Goal: Transaction & Acquisition: Purchase product/service

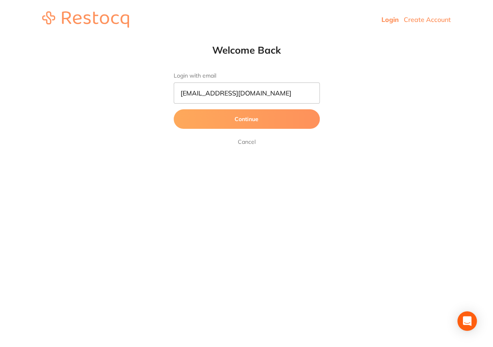
click at [244, 122] on button "Continue" at bounding box center [247, 118] width 146 height 19
drag, startPoint x: 272, startPoint y: 94, endPoint x: 146, endPoint y: 86, distance: 126.1
click at [146, 39] on html "Login Create Account Welcome Back Login with email [EMAIL_ADDRESS][DOMAIN_NAME]…" at bounding box center [246, 19] width 493 height 39
type input "[EMAIL_ADDRESS][DOMAIN_NAME]"
click at [247, 122] on button "Continue" at bounding box center [247, 118] width 146 height 19
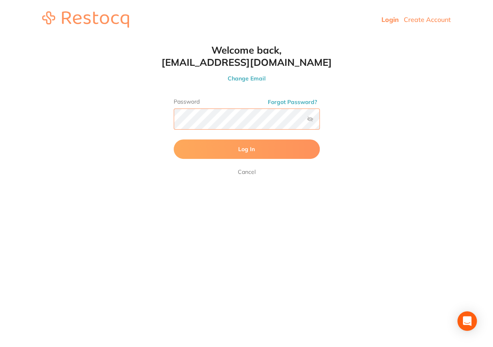
click at [174, 139] on button "Log In" at bounding box center [247, 148] width 146 height 19
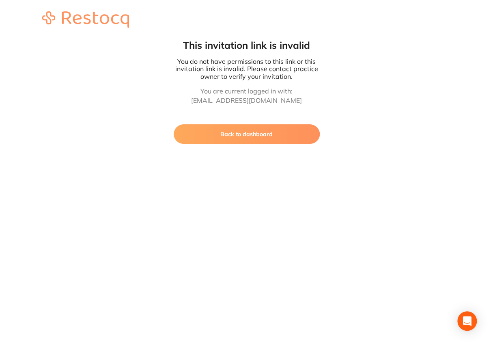
click at [233, 132] on button "Back to dashboard" at bounding box center [247, 133] width 146 height 19
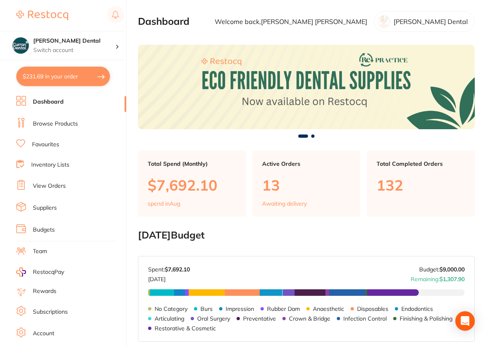
click at [71, 77] on button "$231.69 in your order" at bounding box center [63, 76] width 94 height 19
checkbox input "true"
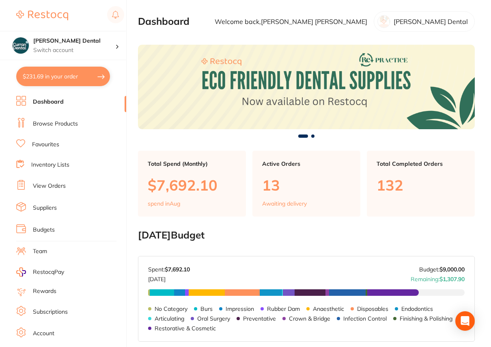
checkbox input "true"
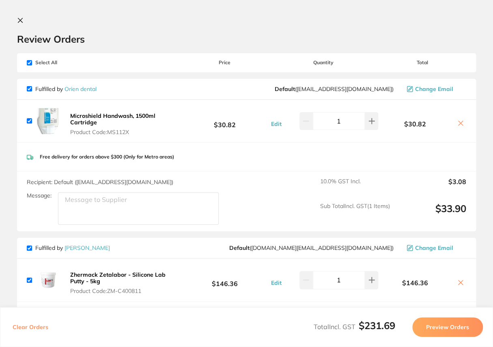
click at [459, 123] on icon at bounding box center [461, 123] width 4 height 4
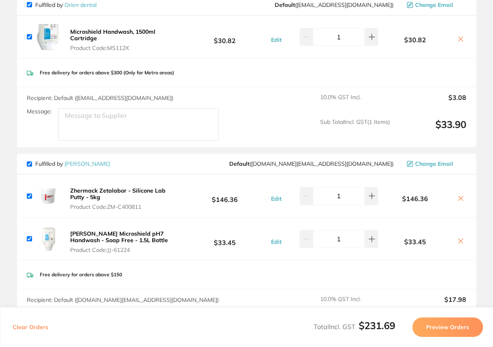
scroll to position [60, 0]
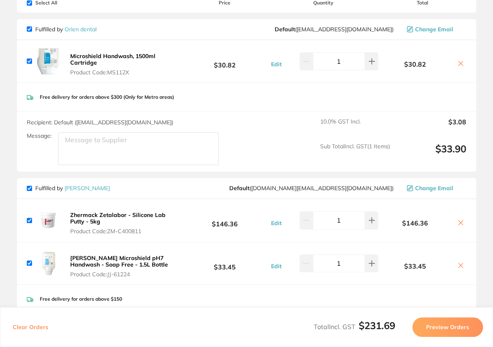
click at [459, 63] on icon at bounding box center [461, 63] width 4 height 4
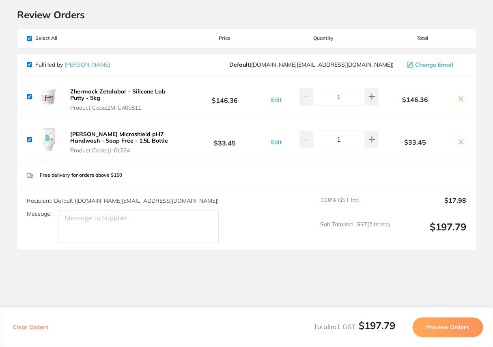
scroll to position [48, 0]
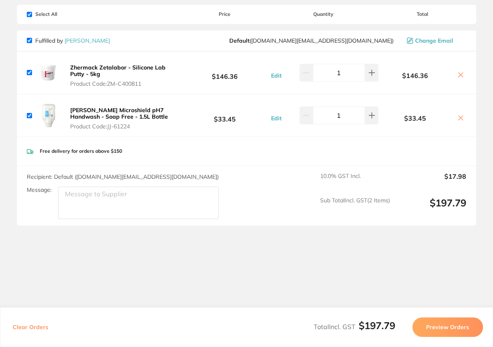
click at [461, 73] on icon at bounding box center [461, 74] width 6 height 6
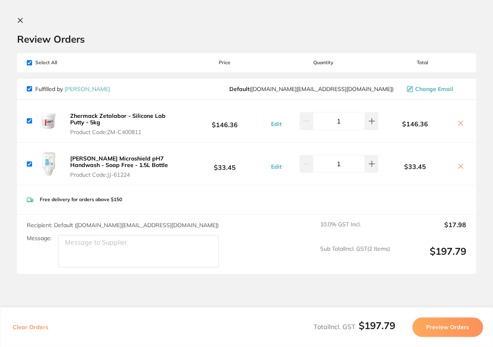
click at [16, 20] on section "Review Orders Your orders are being processed and we will notify you once we ha…" at bounding box center [246, 173] width 493 height 347
click at [458, 122] on icon at bounding box center [461, 123] width 6 height 6
click at [459, 121] on icon at bounding box center [461, 123] width 6 height 6
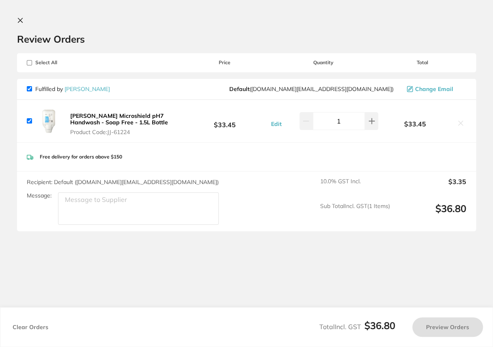
checkbox input "true"
click at [23, 19] on icon at bounding box center [20, 20] width 6 height 6
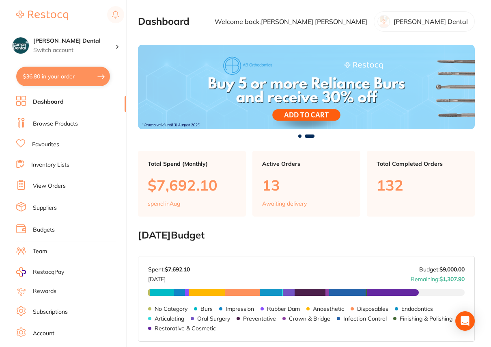
click at [53, 122] on link "Browse Products" at bounding box center [55, 124] width 45 height 8
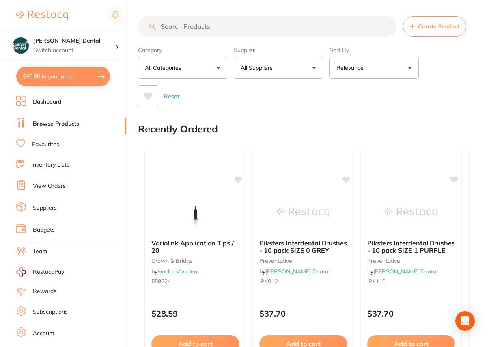
click at [175, 26] on input "search" at bounding box center [267, 26] width 259 height 20
type input "xl short needles"
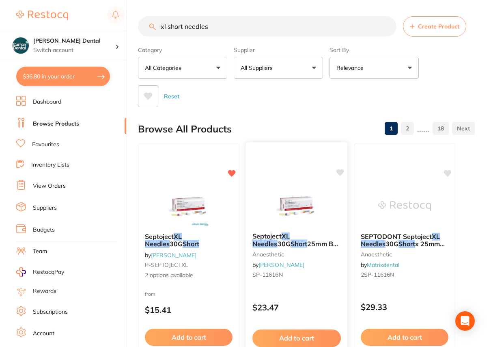
click at [315, 240] on span "25mm Box of 100" at bounding box center [297, 248] width 88 height 16
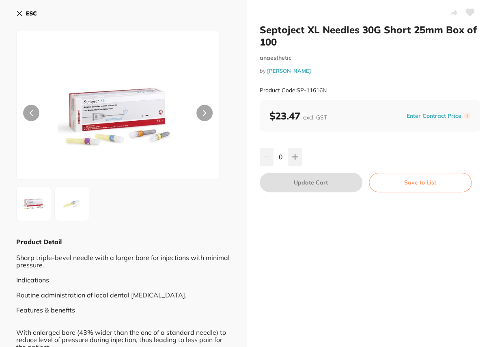
click at [17, 12] on icon at bounding box center [19, 13] width 4 height 4
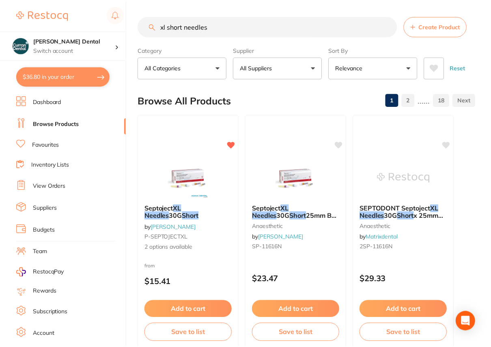
scroll to position [1, 0]
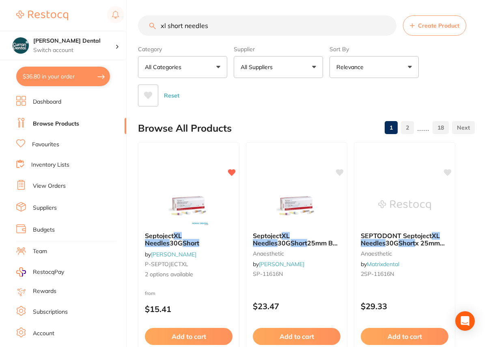
click at [315, 62] on button "All Suppliers" at bounding box center [278, 67] width 89 height 22
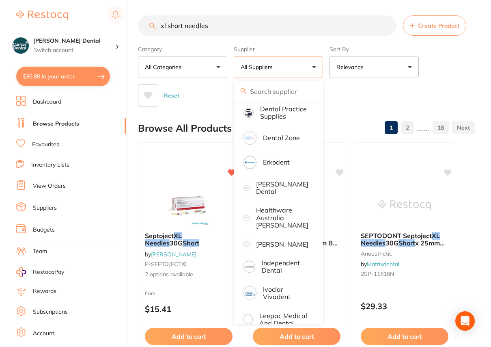
scroll to position [221, 0]
click at [286, 244] on p "[PERSON_NAME]" at bounding box center [282, 243] width 52 height 7
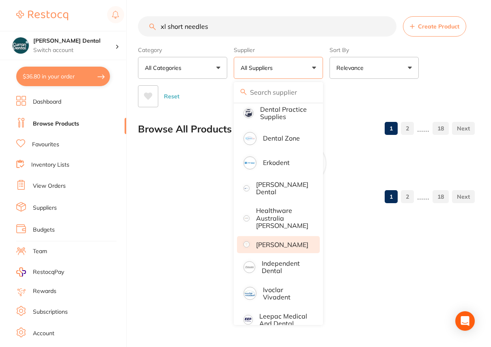
scroll to position [0, 0]
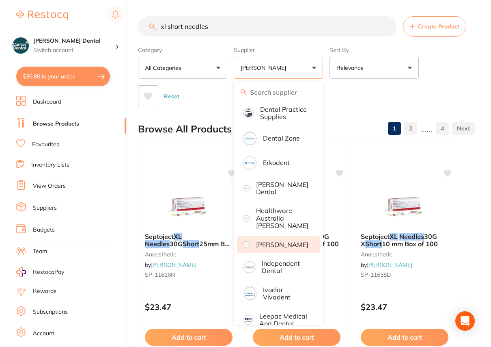
click at [356, 93] on div "Reset" at bounding box center [303, 93] width 330 height 28
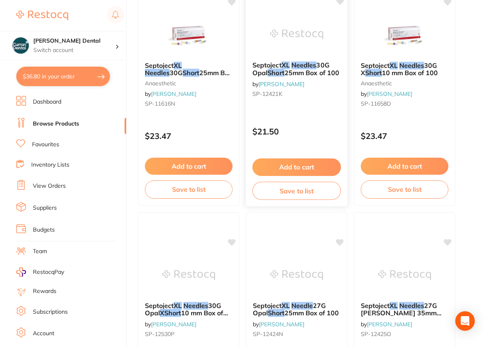
scroll to position [221, 0]
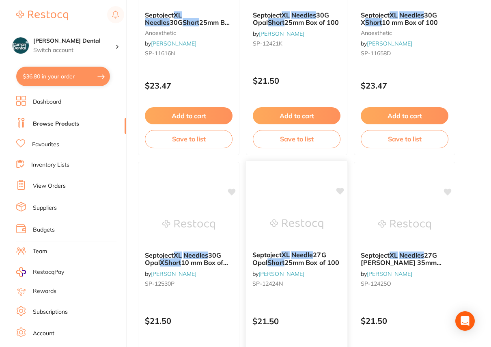
click at [312, 256] on em "Needle" at bounding box center [303, 254] width 22 height 8
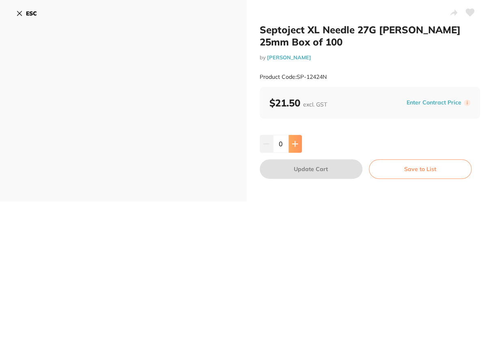
click at [292, 146] on icon at bounding box center [295, 143] width 6 height 6
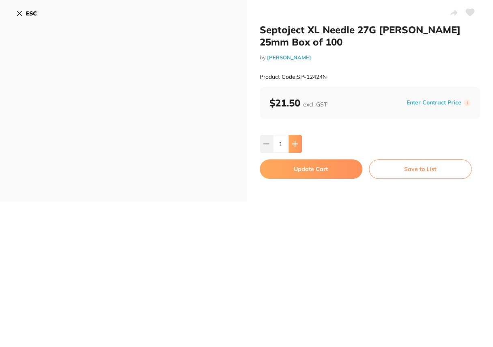
click at [292, 146] on icon at bounding box center [295, 143] width 6 height 6
type input "3"
click at [302, 171] on button "Update Cart" at bounding box center [311, 168] width 103 height 19
checkbox input "false"
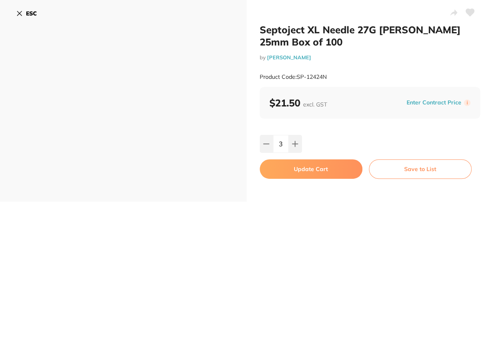
checkbox input "false"
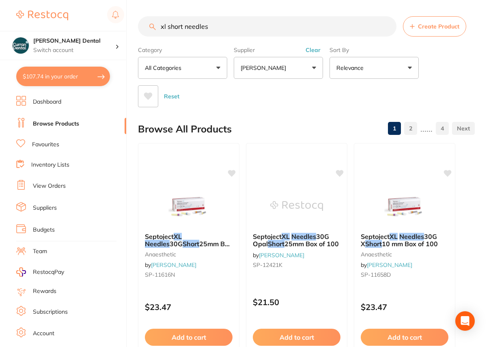
drag, startPoint x: 205, startPoint y: 28, endPoint x: 158, endPoint y: 28, distance: 47.1
click at [158, 28] on input "xl short needles" at bounding box center [267, 26] width 259 height 20
drag, startPoint x: 211, startPoint y: 29, endPoint x: 166, endPoint y: 30, distance: 44.3
click at [166, 30] on input "xl short needles" at bounding box center [267, 26] width 259 height 20
type input "x"
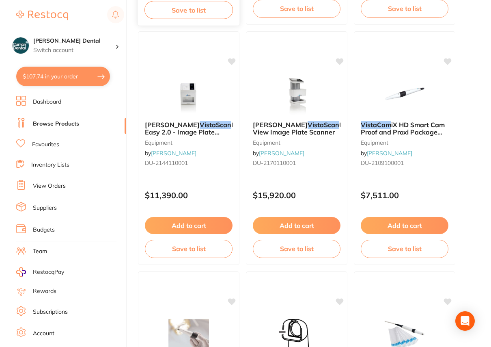
scroll to position [738, 0]
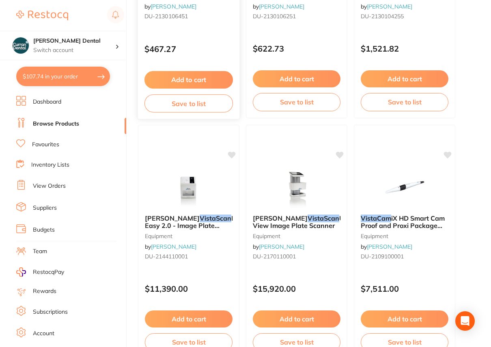
type input "vistascan light protection cover s3 213007300"
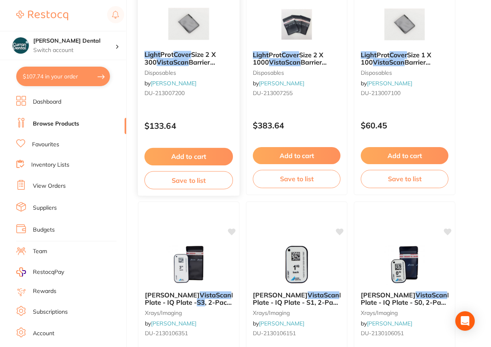
scroll to position [0, 0]
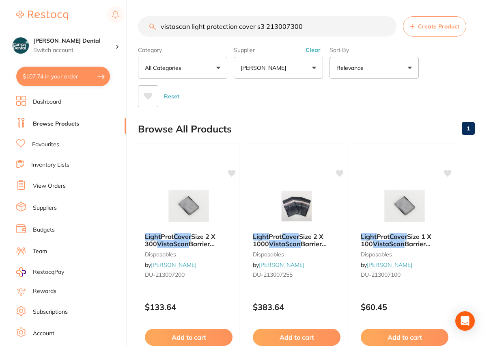
drag, startPoint x: 313, startPoint y: 25, endPoint x: 145, endPoint y: 26, distance: 168.1
click at [145, 26] on input "vistascan light protection cover s3 213007300" at bounding box center [267, 26] width 259 height 20
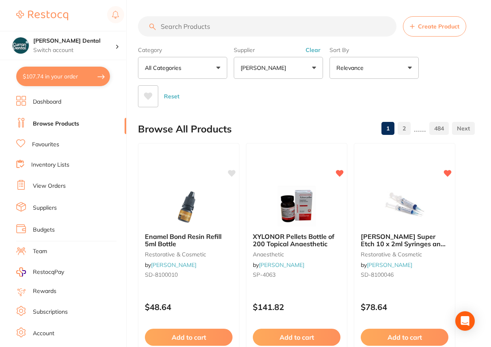
paste input "[PERSON_NAME] Light Protection Covers - VistaScan Barrier Envelopes - Size 3, 1…"
click at [335, 26] on input "[PERSON_NAME] Light Protection Covers - VistaScan Barrier Envelopes - Size 3, 1…" at bounding box center [267, 26] width 259 height 20
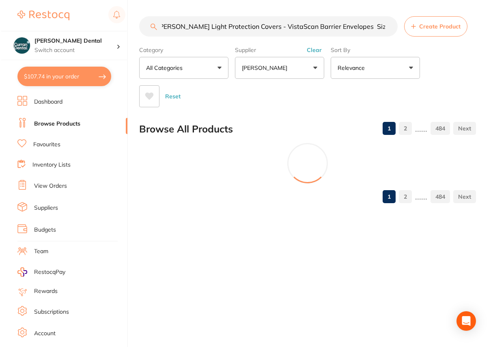
scroll to position [0, 3]
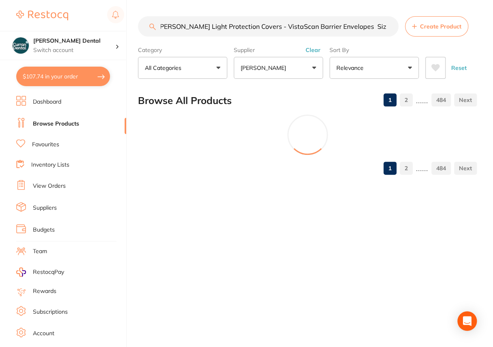
click at [381, 26] on input "[PERSON_NAME] Light Protection Covers - VistaScan Barrier Envelopes Size 3, 100…" at bounding box center [268, 26] width 261 height 20
drag, startPoint x: 385, startPoint y: 26, endPoint x: 359, endPoint y: 26, distance: 26.4
click at [359, 26] on input "[PERSON_NAME] Light Protection Covers - VistaScan Barrier Envelopes Size 3, 100…" at bounding box center [268, 26] width 261 height 20
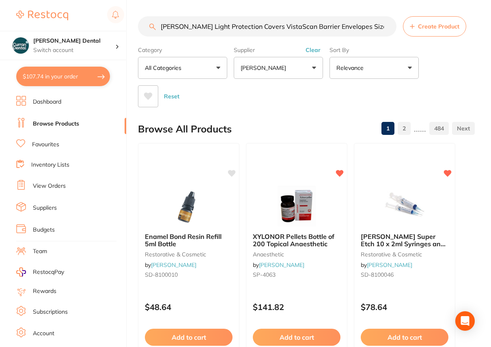
scroll to position [0, 0]
drag, startPoint x: 246, startPoint y: 27, endPoint x: 122, endPoint y: 27, distance: 124.2
click at [122, 27] on div "$107.74 [PERSON_NAME] Dental Switch account [PERSON_NAME] Dental $107.74 in you…" at bounding box center [245, 173] width 491 height 347
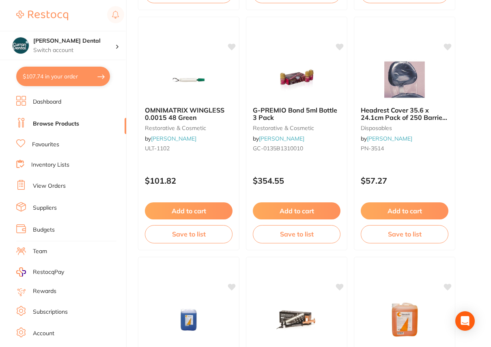
scroll to position [1365, 0]
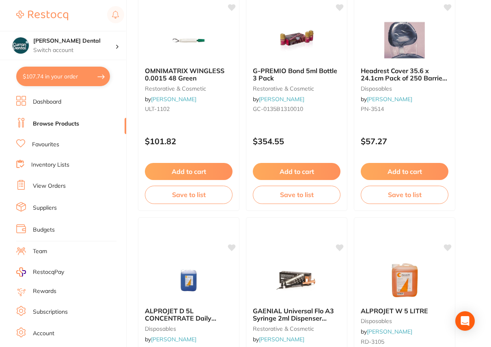
type input "VistaScan Barrier Envelopes Size 3"
click at [42, 143] on link "Favourites" at bounding box center [45, 144] width 27 height 8
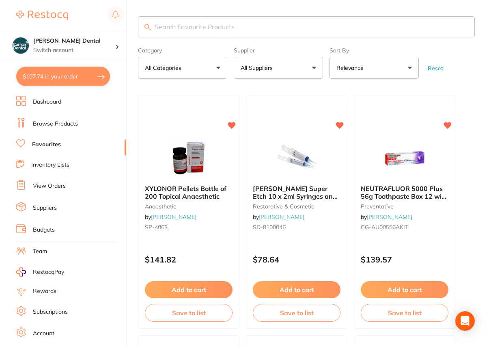
click at [203, 26] on input "search" at bounding box center [306, 26] width 337 height 21
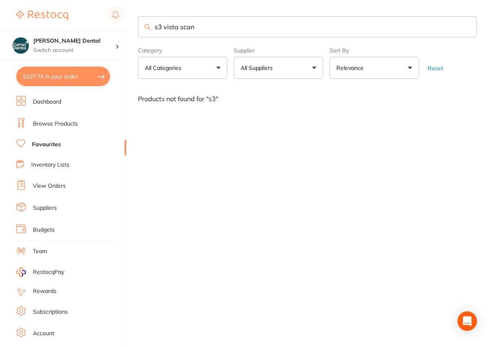
type input "s3 vista scan"
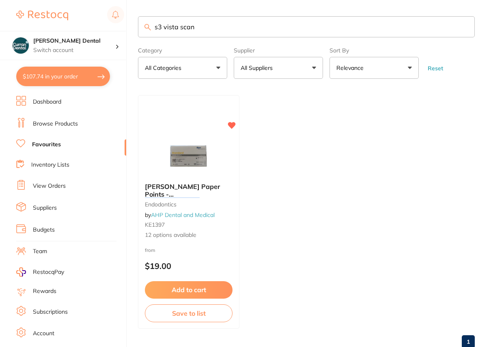
click at [73, 81] on button "$107.74 in your order" at bounding box center [63, 76] width 94 height 19
checkbox input "true"
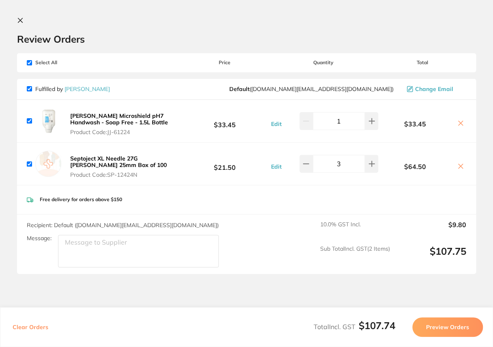
click at [24, 21] on button at bounding box center [22, 21] width 10 height 8
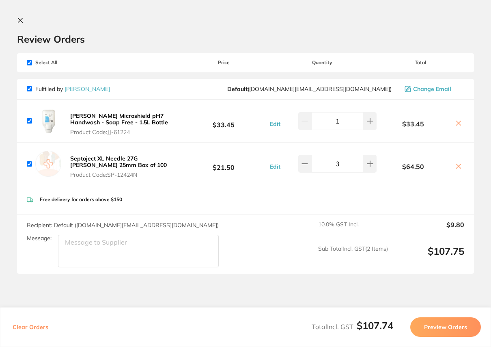
scroll to position [24, 0]
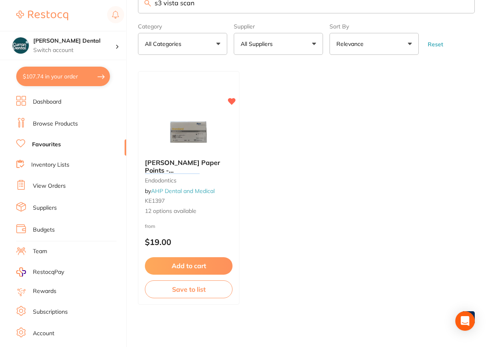
click at [60, 122] on link "Browse Products" at bounding box center [55, 124] width 45 height 8
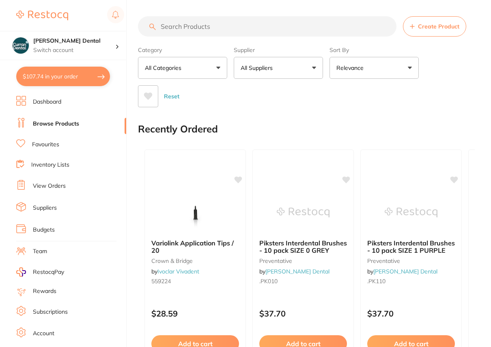
click at [171, 28] on input "search" at bounding box center [267, 26] width 259 height 20
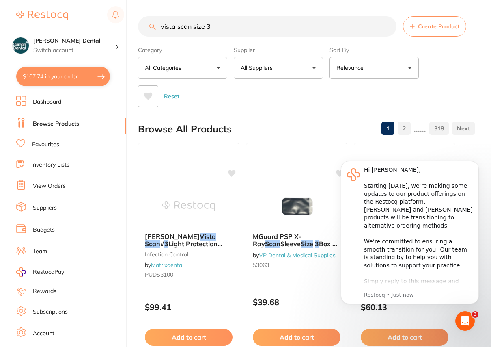
click at [335, 106] on div "Reset" at bounding box center [303, 93] width 330 height 28
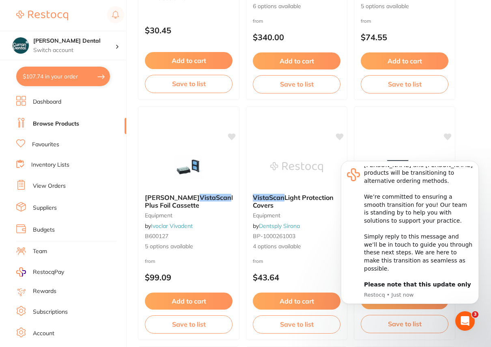
scroll to position [45, 0]
click at [476, 161] on icon "Dismiss notification" at bounding box center [477, 163] width 4 height 4
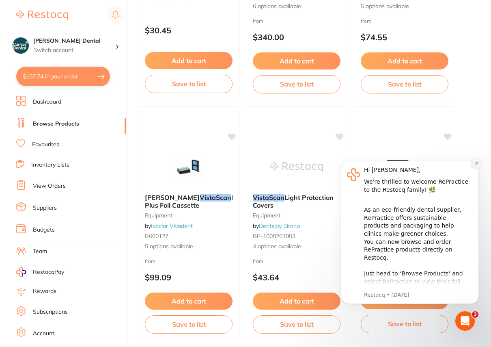
click at [475, 162] on icon "Dismiss notification" at bounding box center [476, 163] width 3 height 3
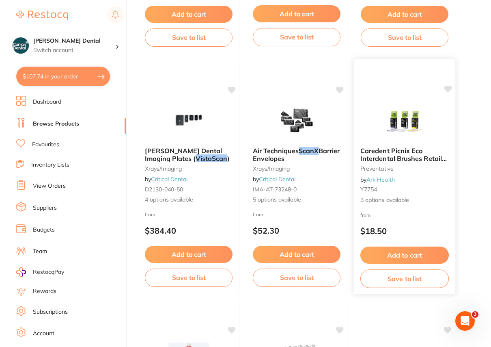
scroll to position [1291, 0]
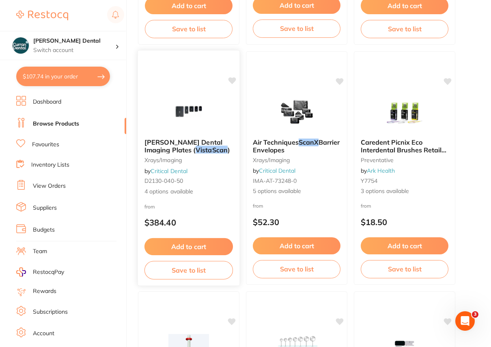
click at [174, 191] on span "4 options available" at bounding box center [189, 191] width 89 height 8
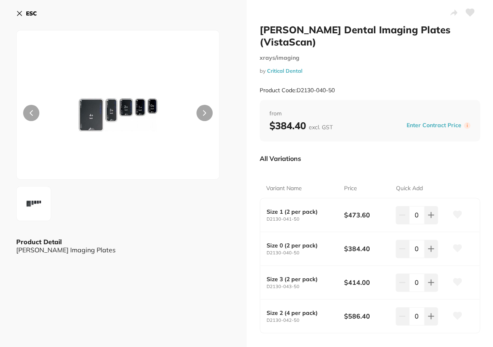
click at [20, 11] on icon at bounding box center [19, 13] width 6 height 6
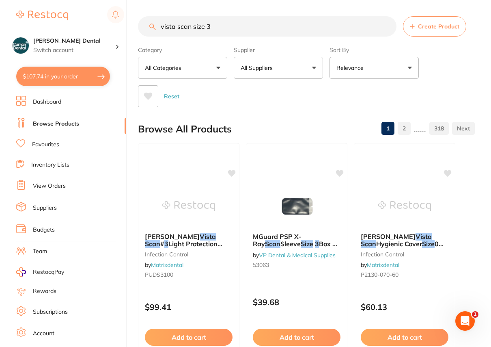
click at [313, 69] on button "All Suppliers" at bounding box center [278, 68] width 89 height 22
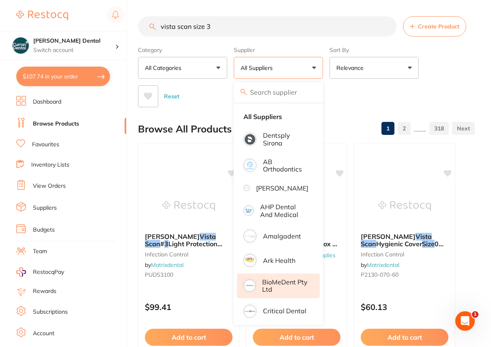
scroll to position [37, 0]
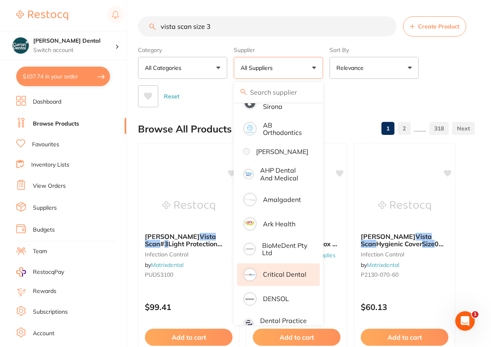
click at [276, 278] on p "Critical Dental" at bounding box center [284, 273] width 43 height 7
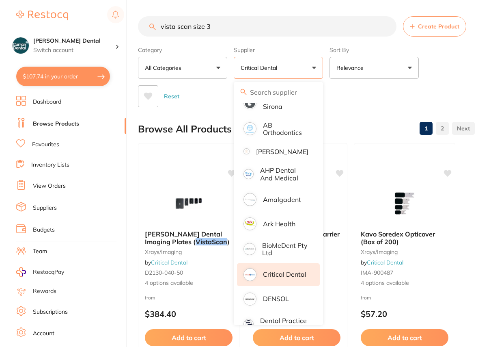
click at [224, 22] on input "vista scan size 3" at bounding box center [267, 26] width 259 height 20
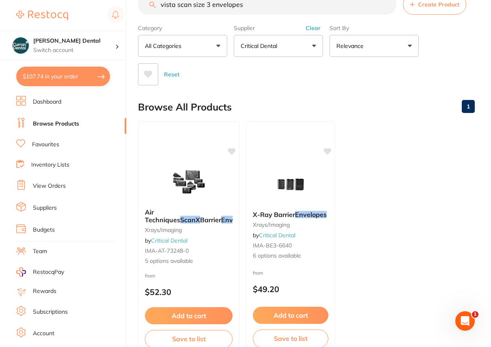
scroll to position [0, 0]
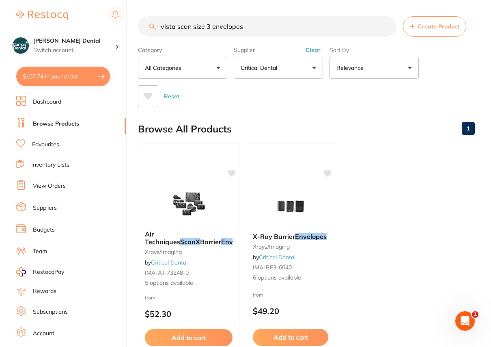
type input "vista scan size 3 envelopes"
click at [314, 67] on button "Critical Dental" at bounding box center [278, 68] width 89 height 22
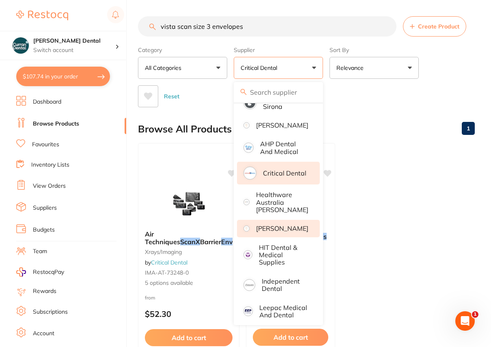
click at [298, 225] on p "[PERSON_NAME]" at bounding box center [282, 228] width 52 height 7
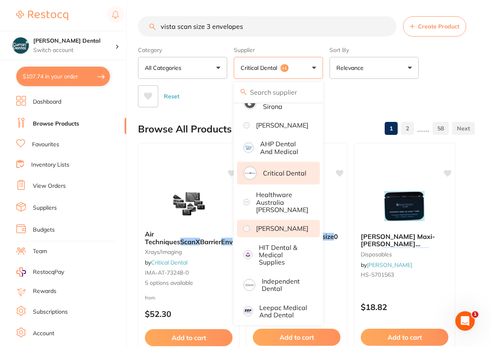
click at [398, 89] on div "Reset" at bounding box center [303, 93] width 330 height 28
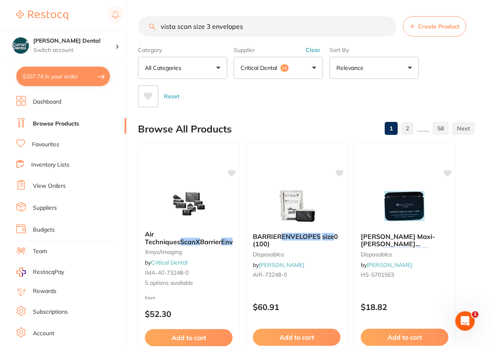
drag, startPoint x: 247, startPoint y: 30, endPoint x: 139, endPoint y: 26, distance: 108.1
click at [139, 26] on input "vista scan size 3 envelopes" at bounding box center [267, 26] width 259 height 20
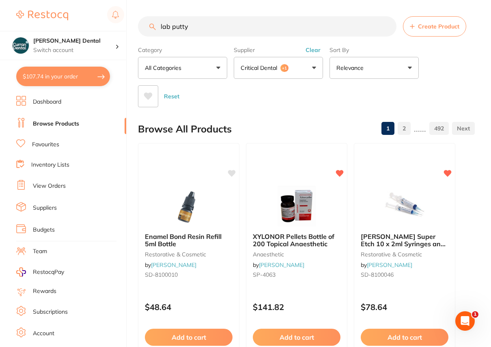
type input "lab putty"
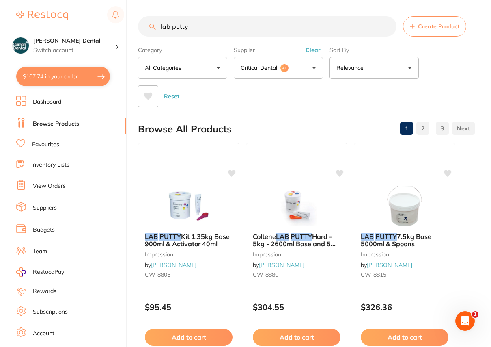
drag, startPoint x: 197, startPoint y: 26, endPoint x: 152, endPoint y: 25, distance: 44.7
click at [152, 25] on div "lab putty Create Product" at bounding box center [306, 26] width 337 height 20
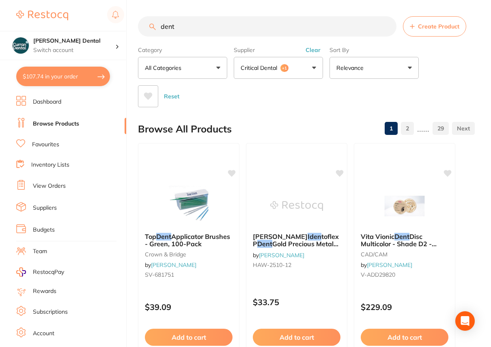
click at [312, 50] on button "Clear" at bounding box center [313, 49] width 20 height 7
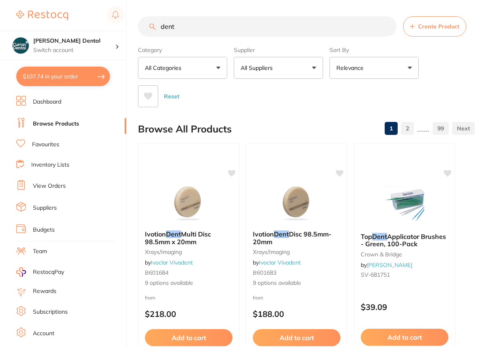
click at [179, 25] on input "dent" at bounding box center [267, 26] width 259 height 20
type input "dentasept"
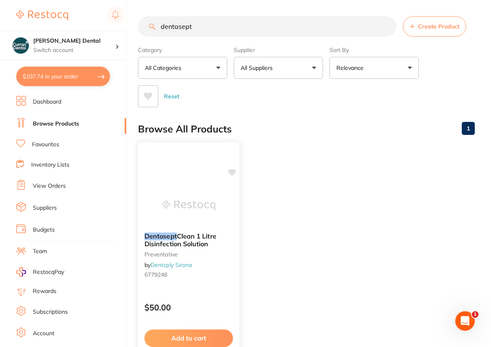
click at [199, 237] on span "Clean 1 Litre Disinfection Solution" at bounding box center [181, 240] width 72 height 16
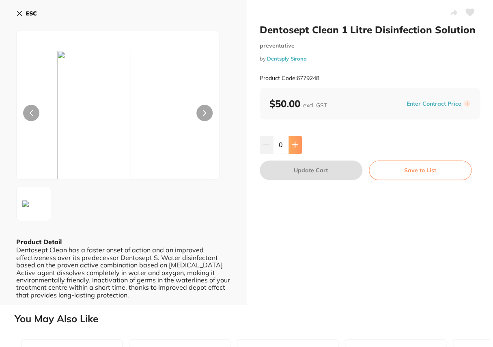
click at [295, 143] on icon at bounding box center [295, 144] width 6 height 6
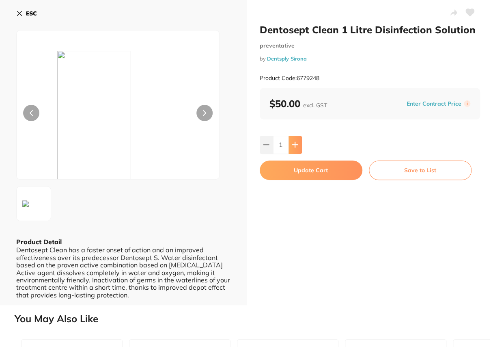
click at [295, 143] on icon at bounding box center [295, 144] width 6 height 6
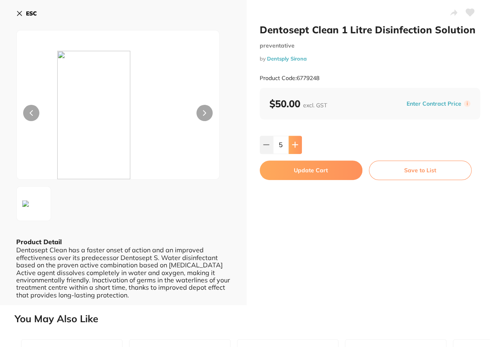
type input "6"
click at [301, 171] on button "Update Cart" at bounding box center [311, 169] width 103 height 19
checkbox input "false"
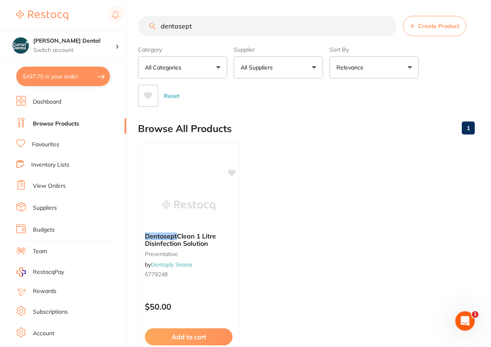
drag, startPoint x: 194, startPoint y: 24, endPoint x: 136, endPoint y: 31, distance: 58.5
click at [136, 31] on div "$437.75 [PERSON_NAME] Dental Switch account [PERSON_NAME] Dental $437.75 in you…" at bounding box center [245, 173] width 491 height 347
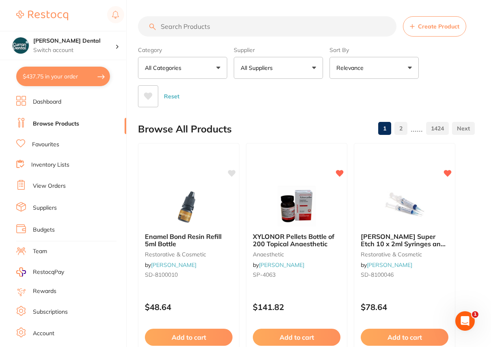
click at [54, 76] on button "$437.75 in your order" at bounding box center [63, 76] width 94 height 19
checkbox input "true"
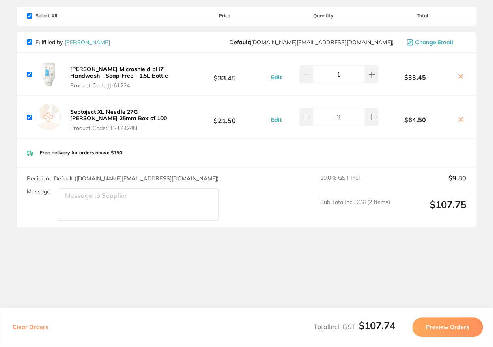
scroll to position [48, 0]
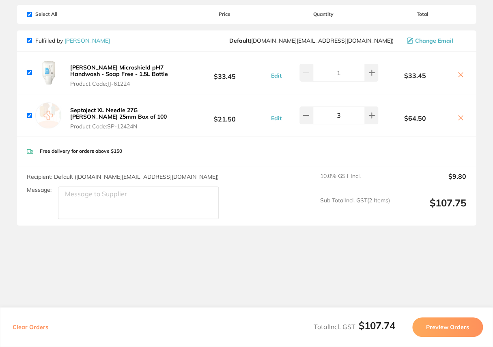
click at [459, 116] on icon at bounding box center [461, 117] width 4 height 4
checkbox input "false"
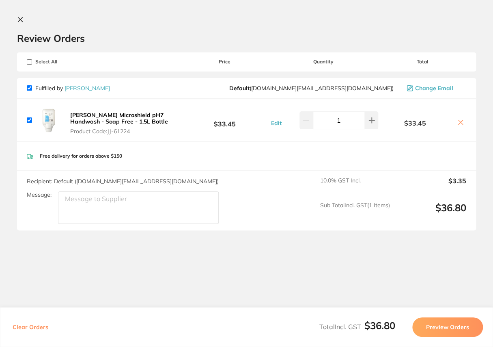
scroll to position [0, 0]
click at [22, 20] on icon at bounding box center [20, 20] width 6 height 6
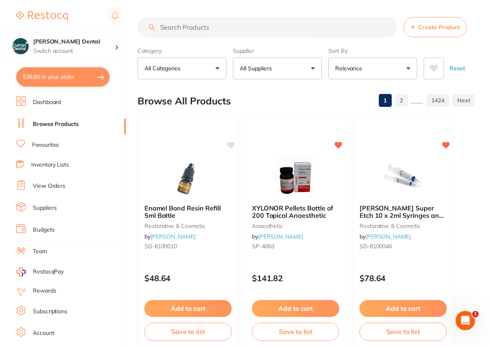
scroll to position [0, 0]
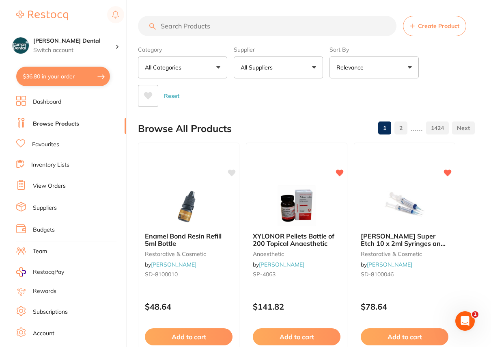
click at [183, 22] on input "search" at bounding box center [267, 26] width 259 height 20
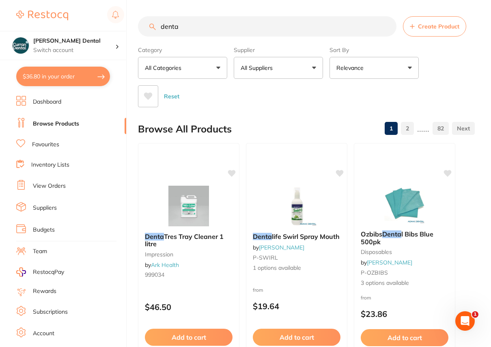
scroll to position [0, 0]
type input "dentaaept"
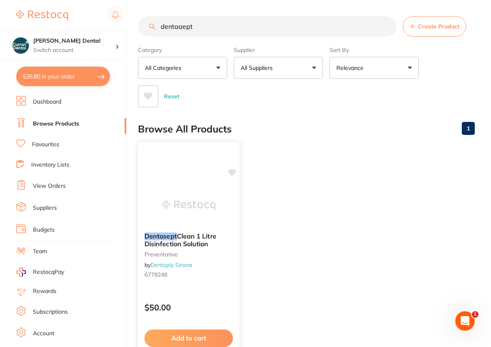
click at [187, 239] on span "Clean 1 Litre Disinfection Solution" at bounding box center [181, 240] width 72 height 16
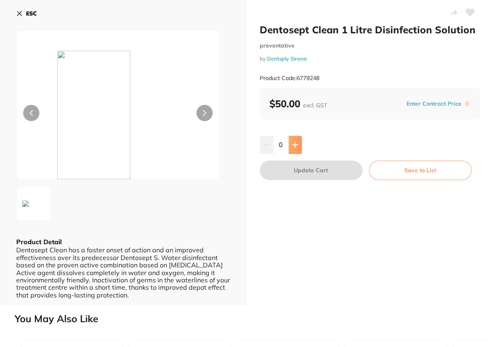
click at [299, 142] on button at bounding box center [295, 145] width 13 height 18
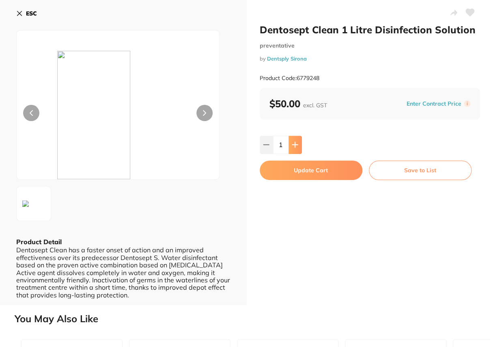
click at [299, 142] on button at bounding box center [295, 145] width 13 height 18
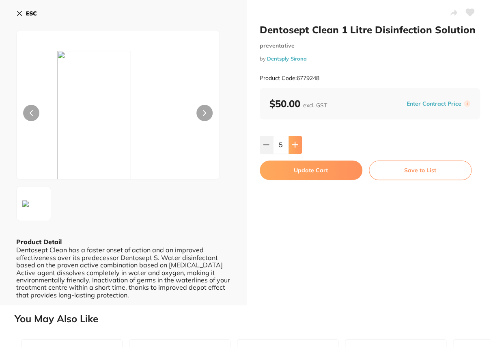
type input "6"
click at [304, 169] on button "Update Cart" at bounding box center [311, 169] width 103 height 19
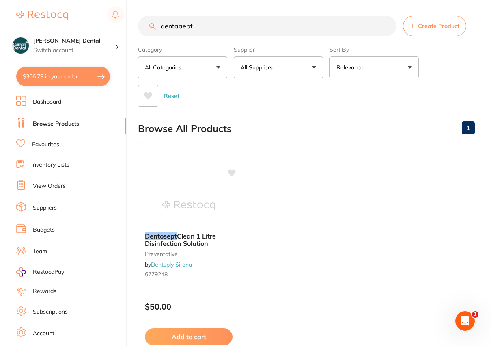
click at [69, 75] on button "$366.79 in your order" at bounding box center [63, 76] width 94 height 19
checkbox input "true"
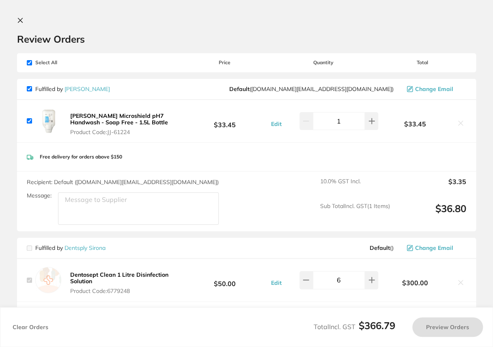
checkbox input "true"
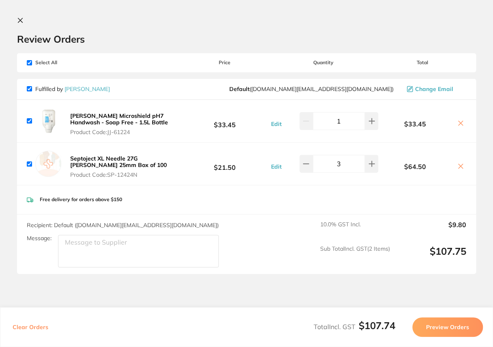
click at [459, 165] on icon at bounding box center [461, 166] width 4 height 4
checkbox input "false"
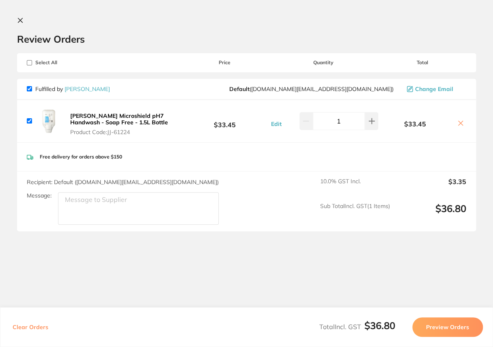
click at [21, 20] on icon at bounding box center [20, 20] width 6 height 6
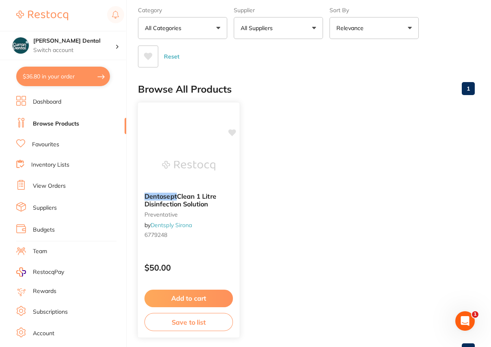
scroll to position [72, 0]
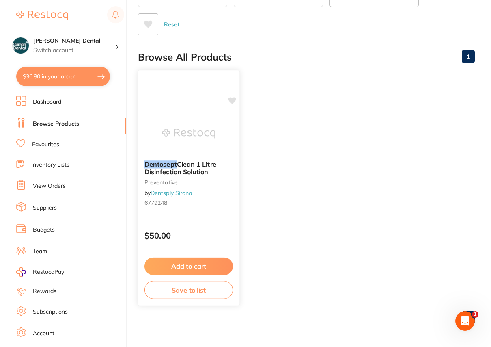
click at [195, 264] on button "Add to cart" at bounding box center [189, 265] width 89 height 17
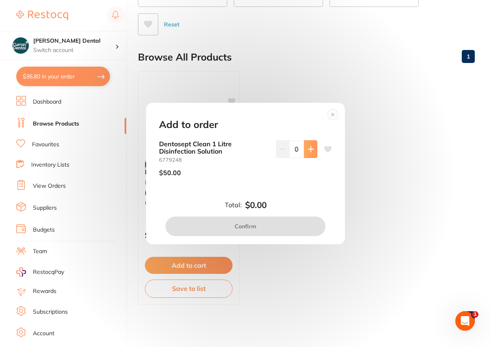
click at [313, 147] on button at bounding box center [310, 149] width 13 height 18
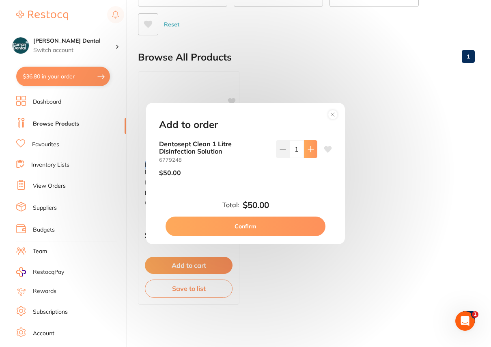
click at [313, 147] on button at bounding box center [310, 149] width 13 height 18
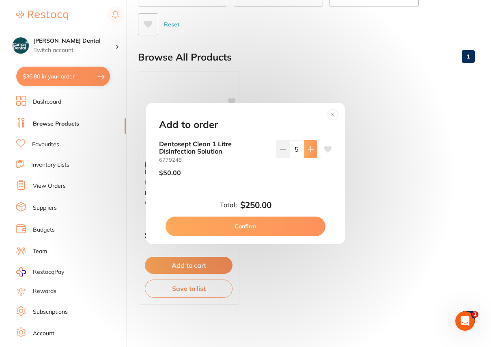
type input "6"
click at [271, 224] on button "Confirm" at bounding box center [246, 225] width 160 height 19
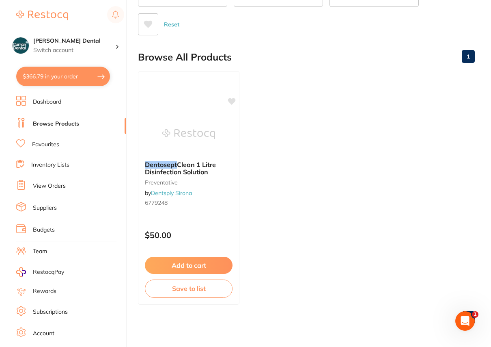
click at [63, 72] on button "$366.79 in your order" at bounding box center [63, 76] width 94 height 19
checkbox input "true"
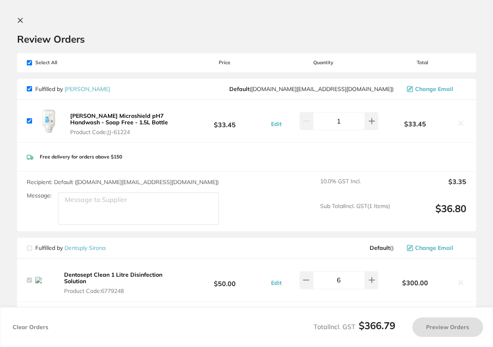
checkbox input "true"
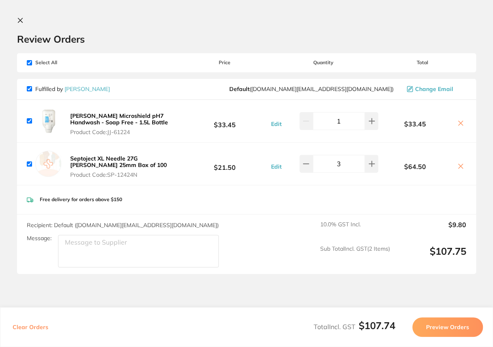
click at [459, 165] on icon at bounding box center [461, 166] width 4 height 4
checkbox input "false"
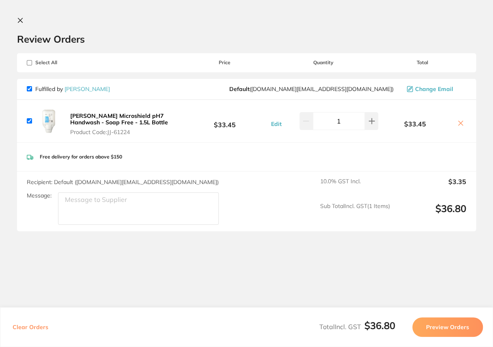
click at [23, 20] on icon at bounding box center [20, 20] width 6 height 6
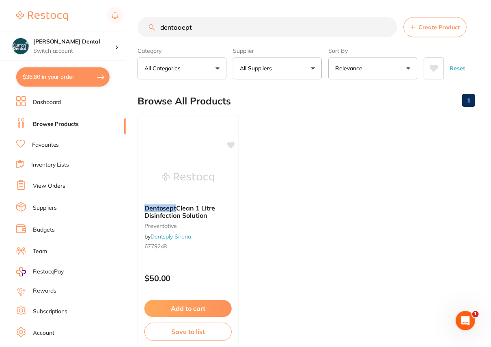
scroll to position [72, 0]
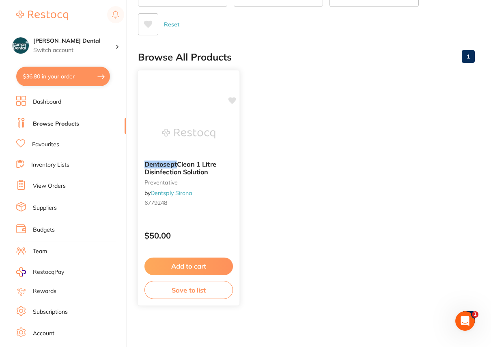
click at [178, 164] on span "Clean 1 Litre Disinfection Solution" at bounding box center [181, 168] width 72 height 16
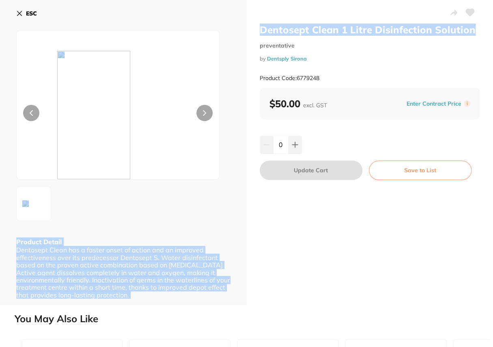
drag, startPoint x: 469, startPoint y: 28, endPoint x: 246, endPoint y: 24, distance: 222.1
click at [247, 24] on div "Dentosept Clean 1 Litre Disinfection Solution preventative by Dentsply Sirona P…" at bounding box center [370, 152] width 247 height 305
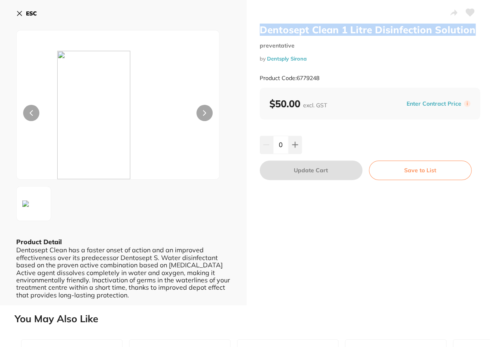
drag, startPoint x: 246, startPoint y: 24, endPoint x: 309, endPoint y: 28, distance: 62.2
copy h2 "Dentosept Clean 1 Litre Disinfection Solution"
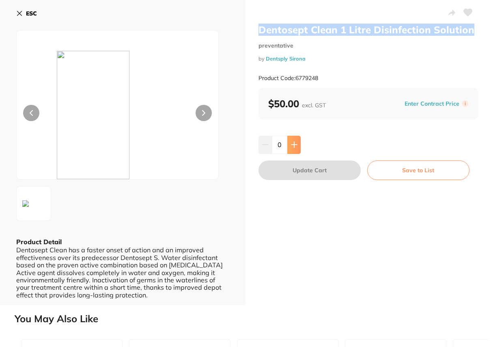
click at [294, 143] on icon at bounding box center [294, 144] width 6 height 6
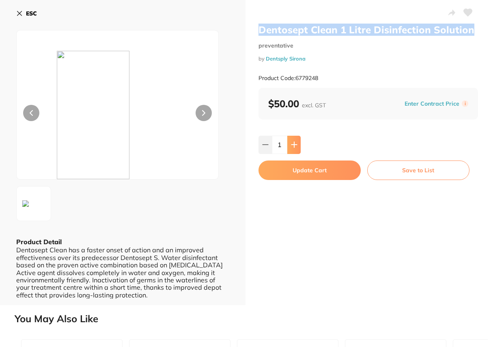
click at [294, 143] on icon at bounding box center [294, 144] width 6 height 6
click at [295, 146] on icon at bounding box center [294, 144] width 6 height 6
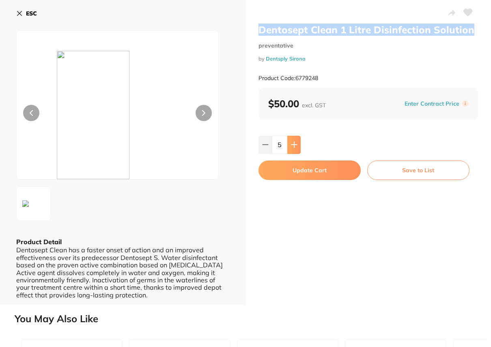
type input "6"
click at [295, 169] on button "Update Cart" at bounding box center [310, 169] width 102 height 19
type input "6"
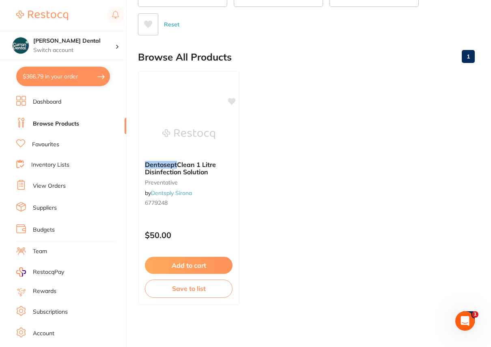
click at [50, 80] on button "$366.79 in your order" at bounding box center [63, 76] width 94 height 19
checkbox input "true"
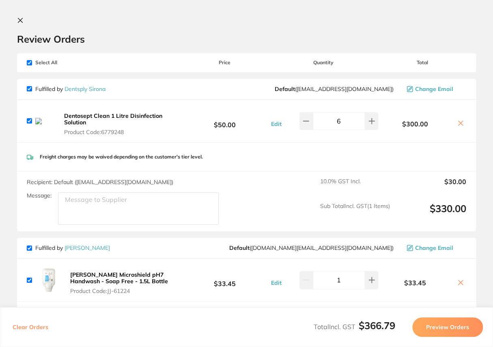
click at [461, 280] on icon at bounding box center [461, 282] width 6 height 6
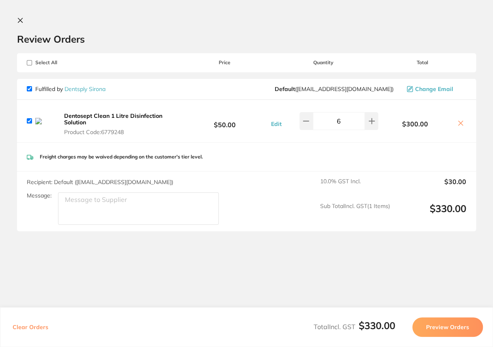
checkbox input "true"
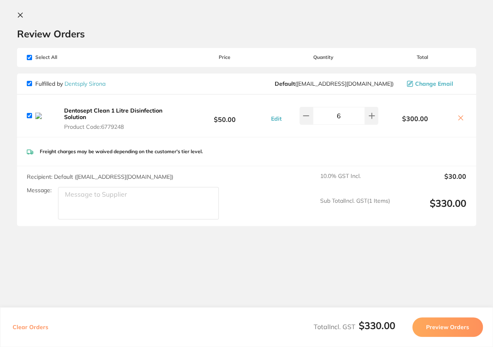
click at [471, 325] on button "Preview Orders" at bounding box center [447, 326] width 71 height 19
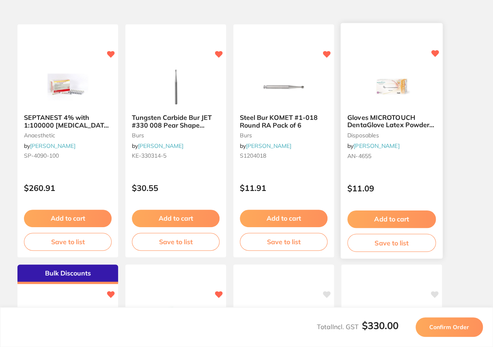
scroll to position [0, 0]
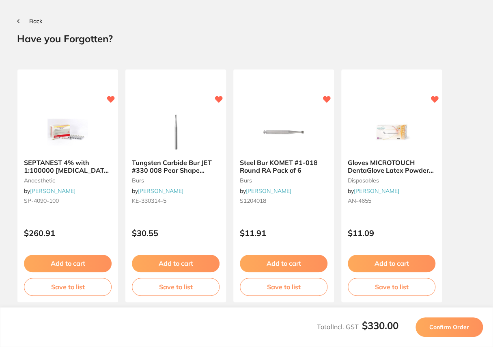
click at [37, 20] on span "Back" at bounding box center [35, 20] width 13 height 7
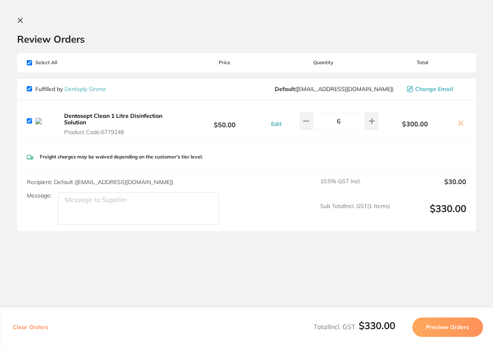
click at [20, 21] on icon at bounding box center [20, 20] width 6 height 6
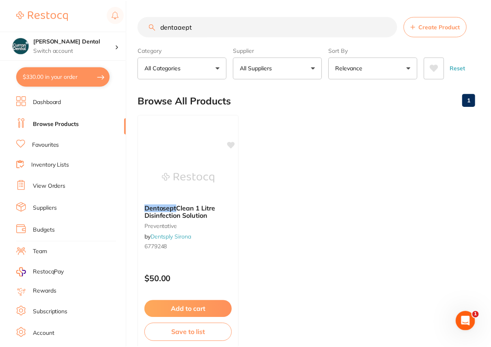
scroll to position [72, 0]
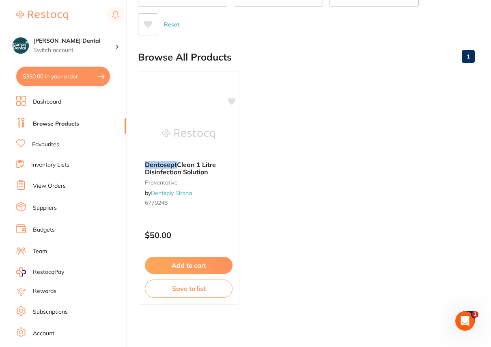
click at [69, 77] on button "$330.00 in your order" at bounding box center [63, 76] width 94 height 19
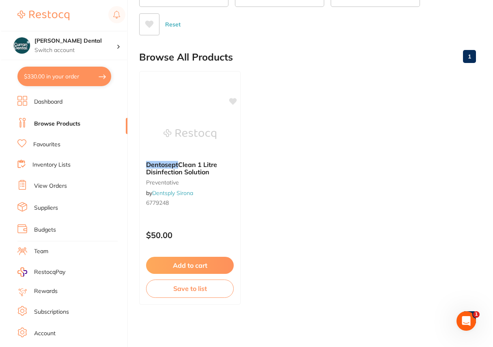
scroll to position [0, 0]
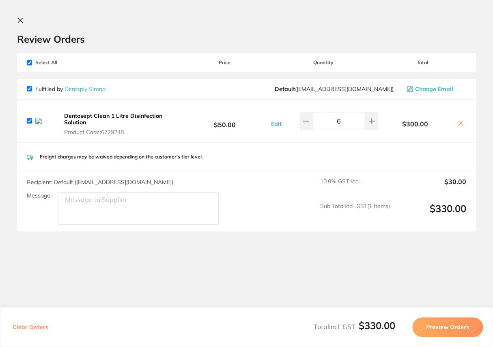
click at [452, 326] on button "Preview Orders" at bounding box center [447, 326] width 71 height 19
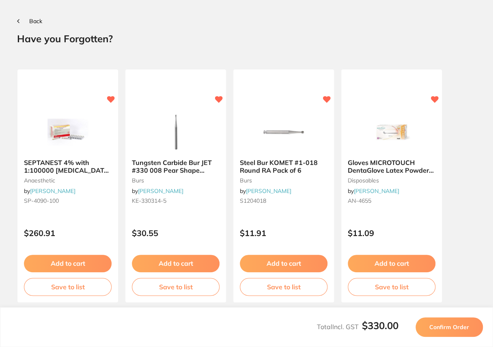
click at [452, 324] on span "Confirm Order" at bounding box center [450, 326] width 40 height 7
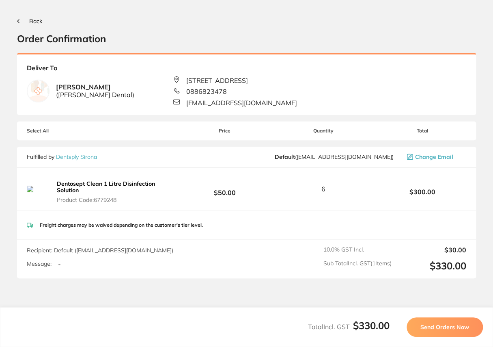
click at [456, 327] on span "Send Orders Now" at bounding box center [445, 326] width 49 height 7
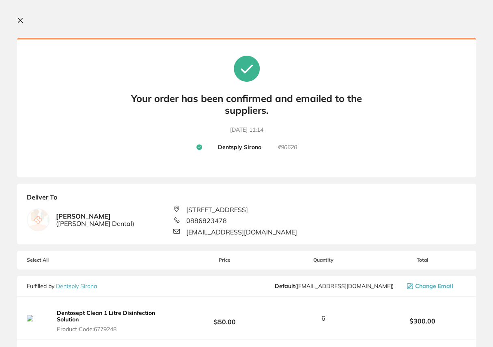
click at [23, 17] on icon at bounding box center [20, 20] width 6 height 6
